Goal: Information Seeking & Learning: Learn about a topic

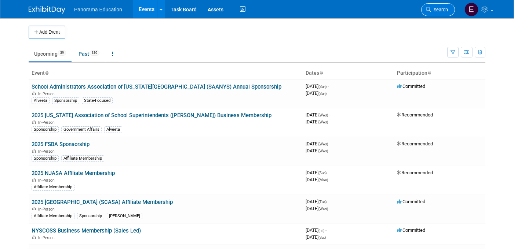
click at [427, 8] on icon at bounding box center [428, 9] width 5 height 5
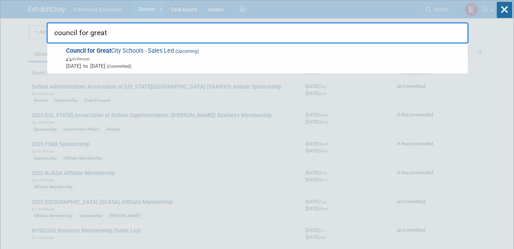
drag, startPoint x: 91, startPoint y: 33, endPoint x: 33, endPoint y: 32, distance: 57.6
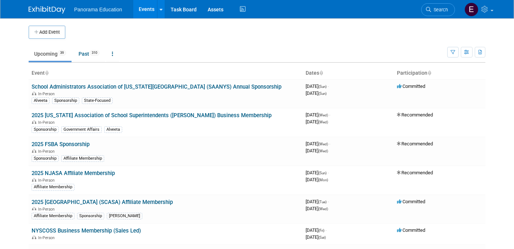
drag, startPoint x: 443, startPoint y: 13, endPoint x: 338, endPoint y: 21, distance: 105.5
click at [443, 13] on link "Search" at bounding box center [438, 9] width 34 height 13
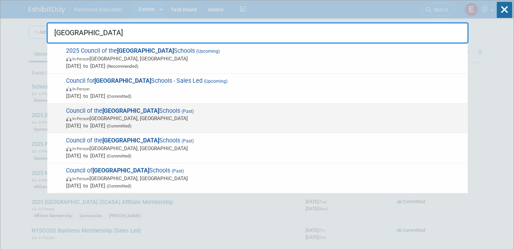
type input "[GEOGRAPHIC_DATA]"
click at [194, 121] on span "In-Person [GEOGRAPHIC_DATA], [GEOGRAPHIC_DATA]" at bounding box center [265, 118] width 398 height 7
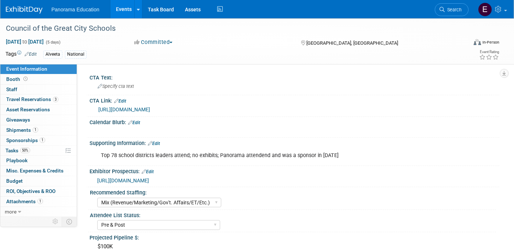
select select "Mix (Revenue/Marketing/Gov't. Affairs/ET/Etc.)"
select select "Pre & Post"
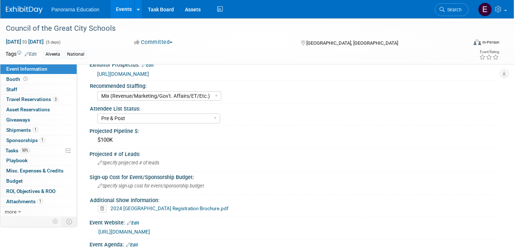
scroll to position [107, 0]
